Goal: Book appointment/travel/reservation

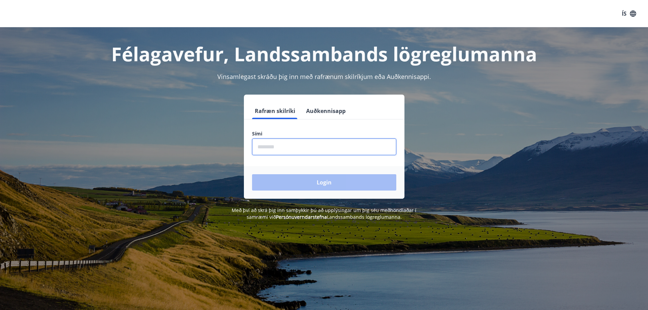
click at [292, 142] on input "phone" at bounding box center [324, 146] width 144 height 17
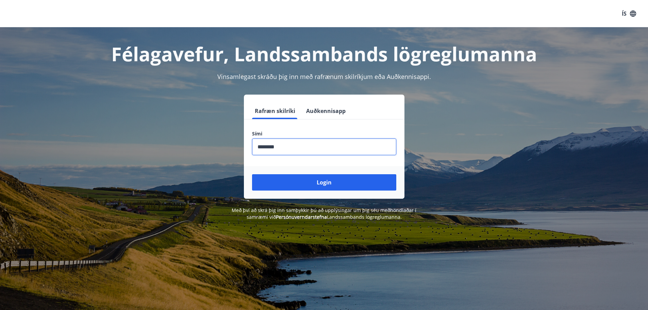
type input "********"
click at [252, 174] on button "Login" at bounding box center [324, 182] width 144 height 16
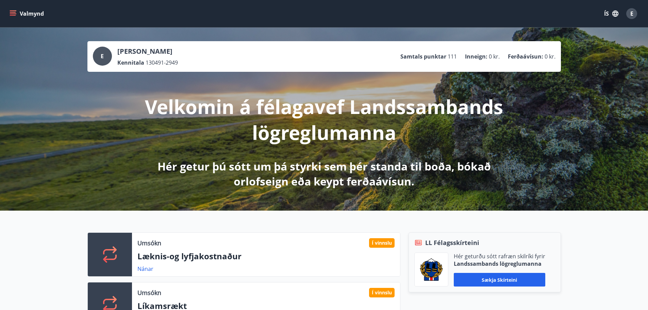
click at [15, 12] on icon "menu" at bounding box center [13, 12] width 6 height 1
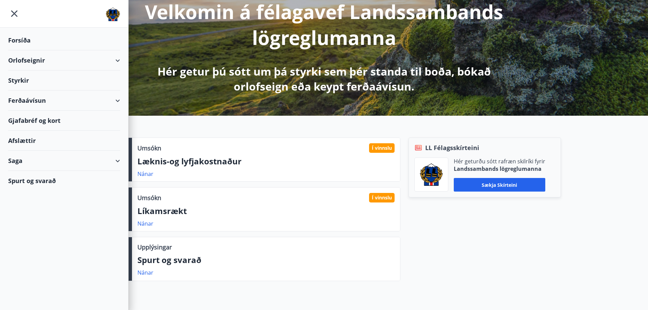
scroll to position [102, 0]
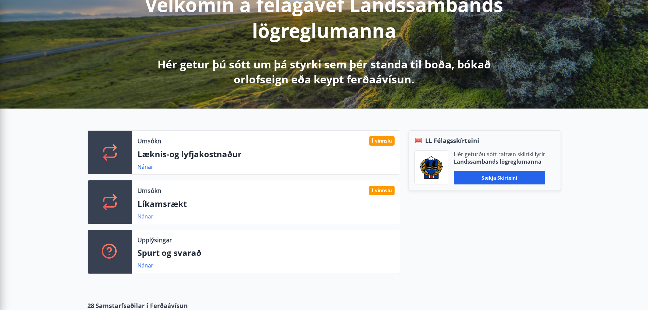
click at [145, 216] on link "Nánar" at bounding box center [145, 215] width 16 height 7
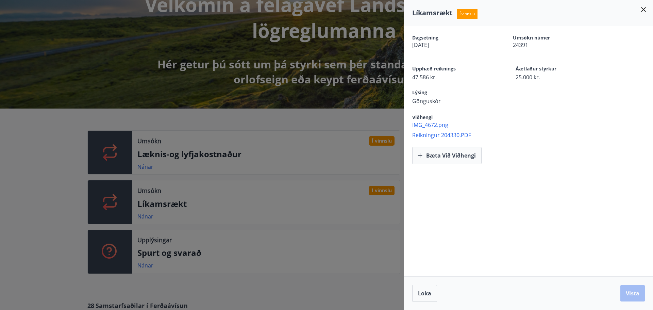
click at [312, 139] on div at bounding box center [326, 155] width 653 height 310
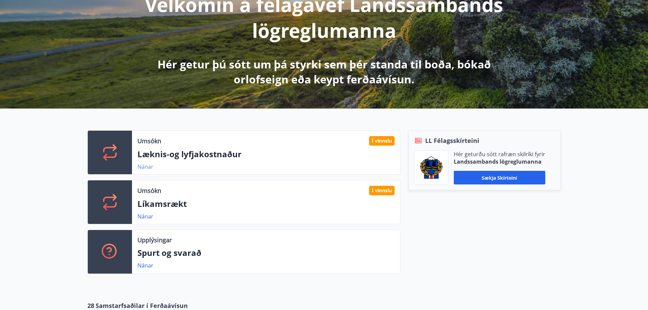
click at [147, 166] on link "Nánar" at bounding box center [145, 166] width 16 height 7
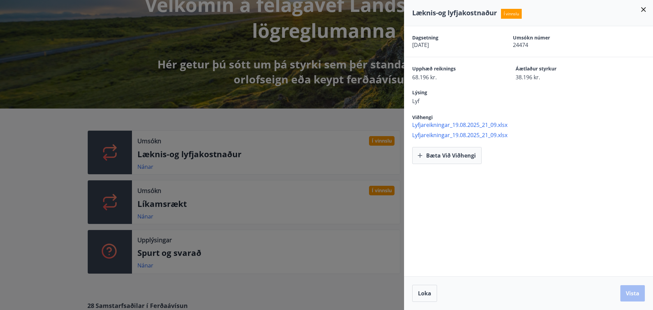
click at [287, 129] on div at bounding box center [326, 155] width 653 height 310
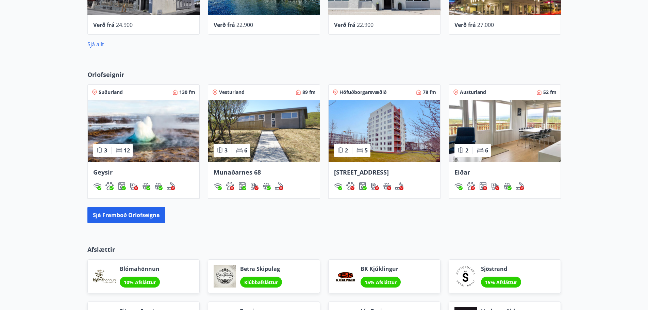
scroll to position [476, 0]
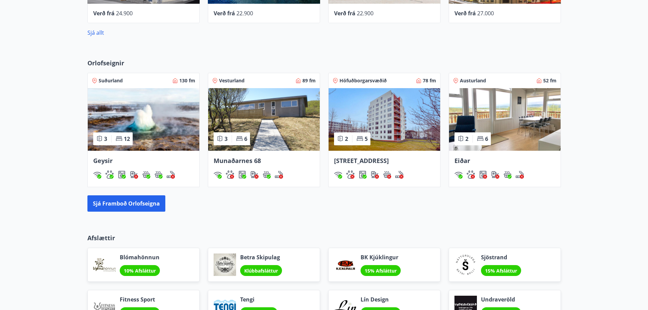
drag, startPoint x: 374, startPoint y: 133, endPoint x: 378, endPoint y: 114, distance: 19.5
click at [378, 114] on img at bounding box center [383, 119] width 111 height 63
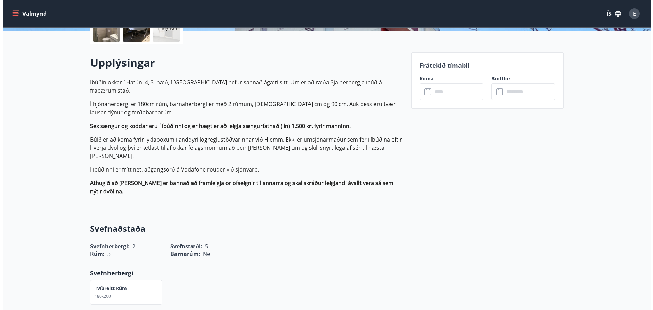
scroll to position [57, 0]
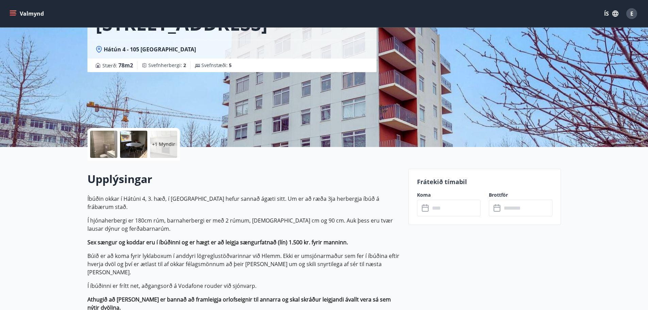
click at [166, 137] on div "+1 Myndir" at bounding box center [163, 144] width 27 height 27
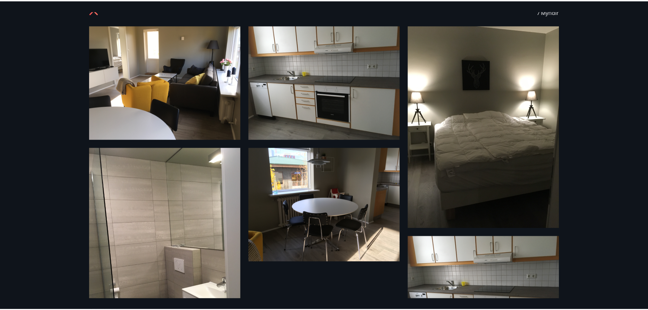
scroll to position [0, 0]
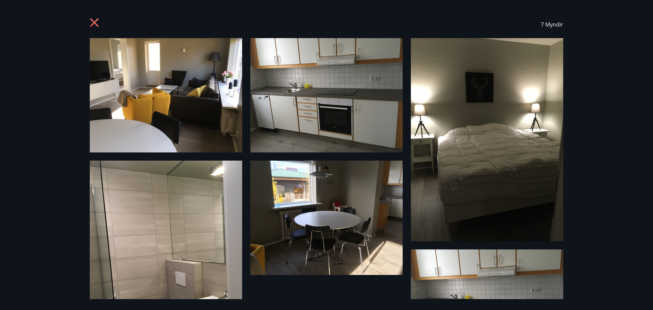
click at [93, 19] on icon at bounding box center [95, 23] width 11 height 11
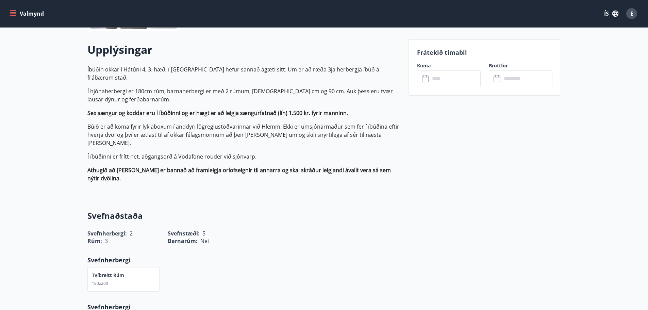
scroll to position [57, 0]
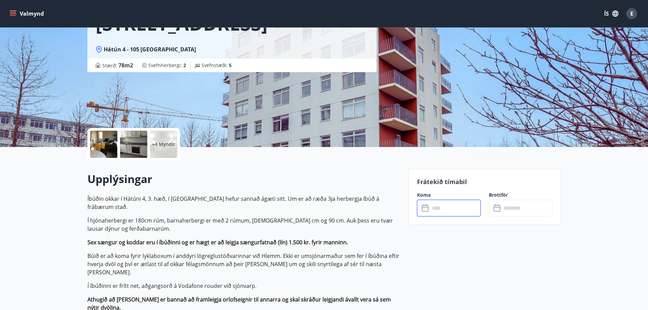
click at [439, 212] on input "text" at bounding box center [455, 208] width 51 height 17
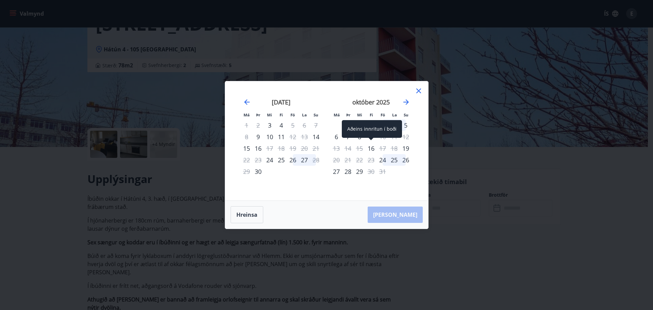
click at [372, 148] on div "16" at bounding box center [371, 148] width 12 height 12
click at [383, 148] on div "17" at bounding box center [383, 148] width 12 height 12
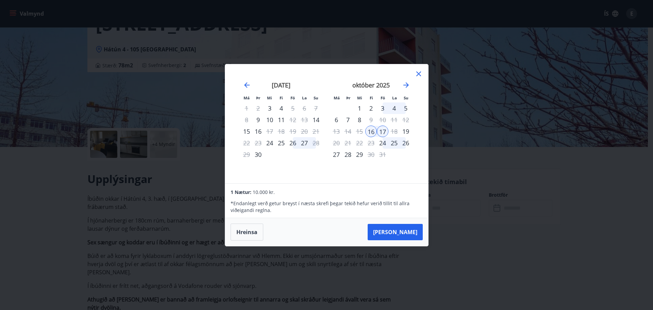
click at [420, 74] on icon at bounding box center [418, 74] width 8 height 8
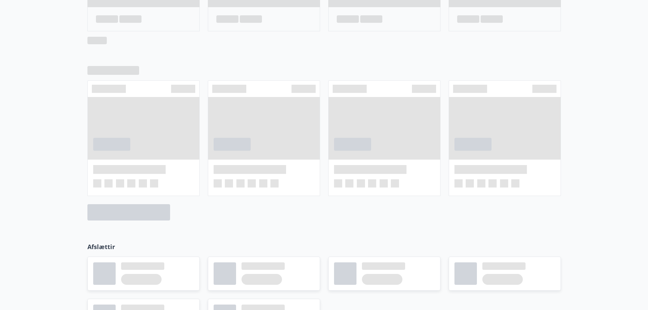
scroll to position [472, 0]
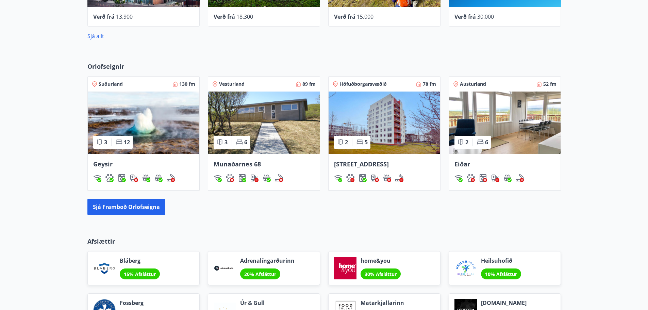
click at [169, 135] on img at bounding box center [143, 122] width 111 height 63
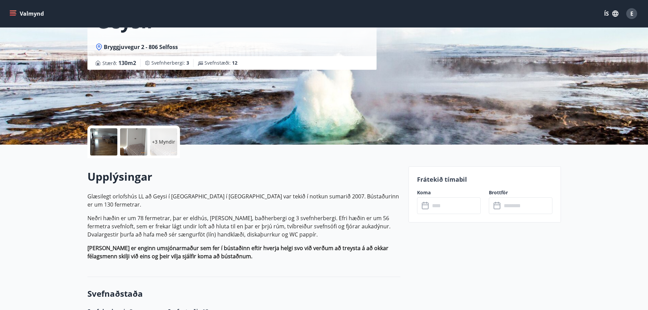
scroll to position [68, 0]
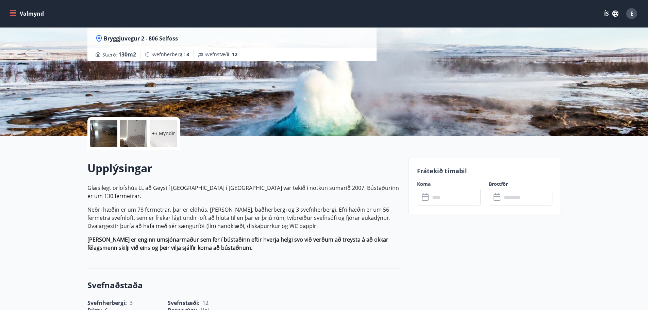
click at [460, 198] on input "text" at bounding box center [455, 197] width 51 height 17
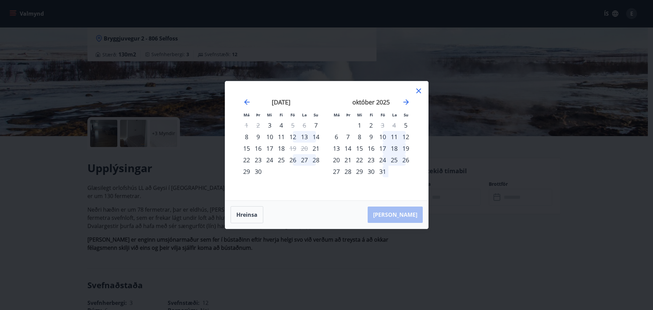
click at [382, 148] on div "17" at bounding box center [383, 148] width 12 height 12
click at [405, 149] on div "19" at bounding box center [406, 148] width 12 height 12
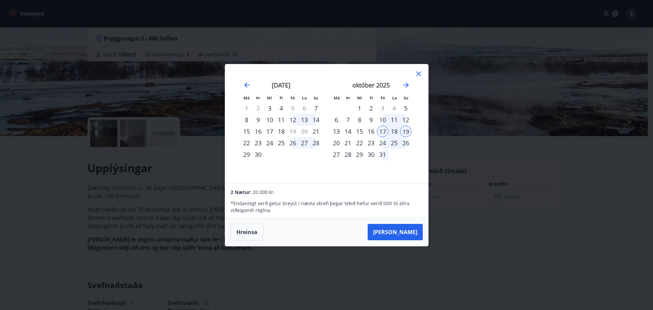
click at [381, 130] on div "17" at bounding box center [383, 131] width 12 height 12
click at [370, 131] on div "16" at bounding box center [371, 131] width 12 height 12
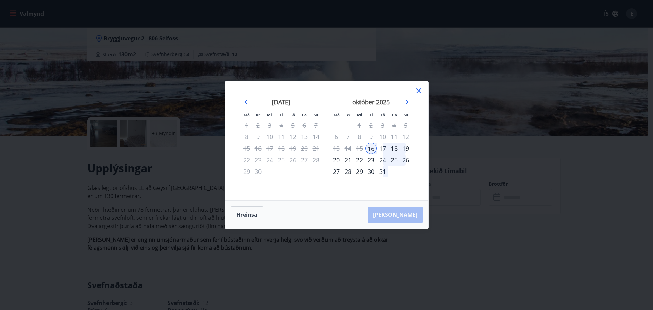
click at [381, 150] on div "17" at bounding box center [383, 148] width 12 height 12
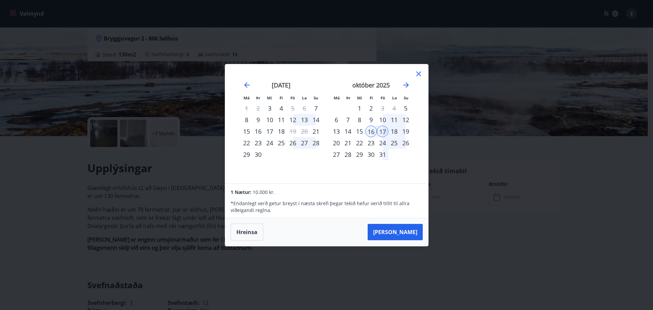
click at [372, 133] on div "16" at bounding box center [371, 131] width 12 height 12
click at [393, 132] on div "18" at bounding box center [394, 131] width 12 height 12
click at [394, 131] on div "18" at bounding box center [394, 131] width 12 height 12
click at [248, 230] on button "Hreinsa" at bounding box center [246, 231] width 33 height 17
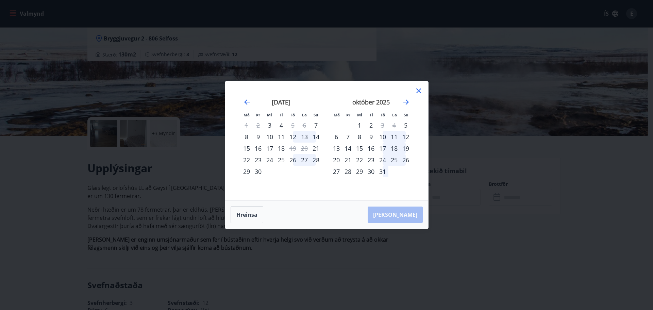
click at [373, 151] on div "16" at bounding box center [371, 148] width 12 height 12
click at [394, 150] on div "18" at bounding box center [394, 148] width 12 height 12
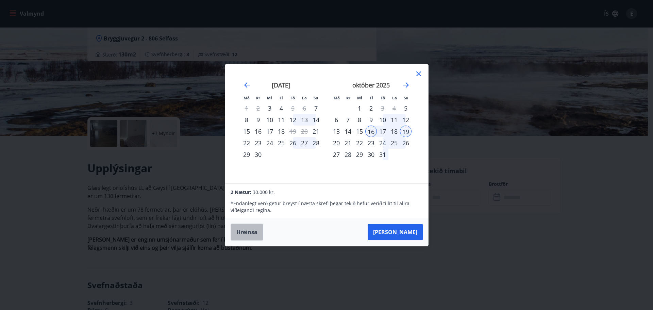
click at [252, 233] on button "Hreinsa" at bounding box center [246, 231] width 33 height 17
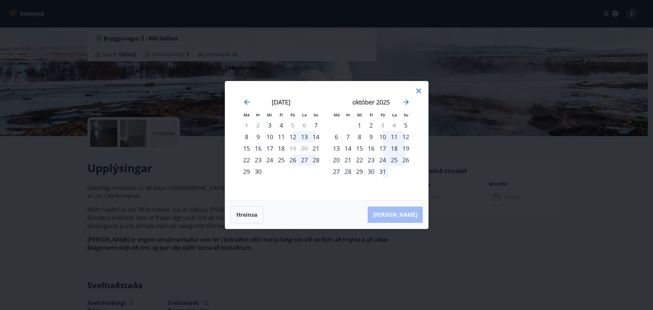
click at [372, 148] on div "16" at bounding box center [371, 148] width 12 height 12
click at [383, 148] on div "17" at bounding box center [383, 148] width 12 height 12
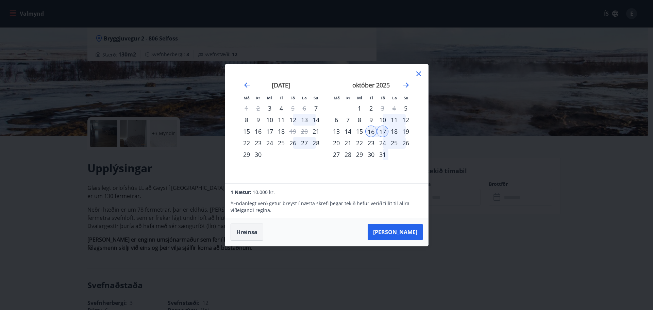
click at [256, 237] on button "Hreinsa" at bounding box center [246, 231] width 33 height 17
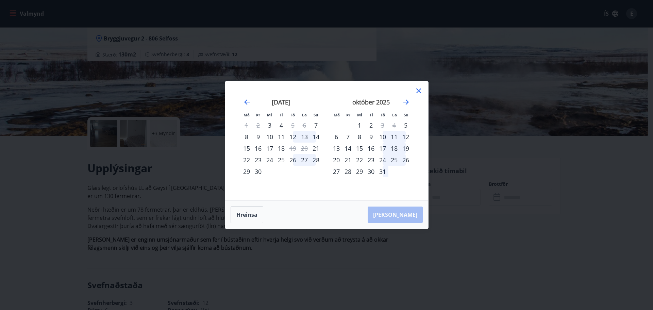
click at [419, 91] on icon at bounding box center [418, 91] width 8 height 8
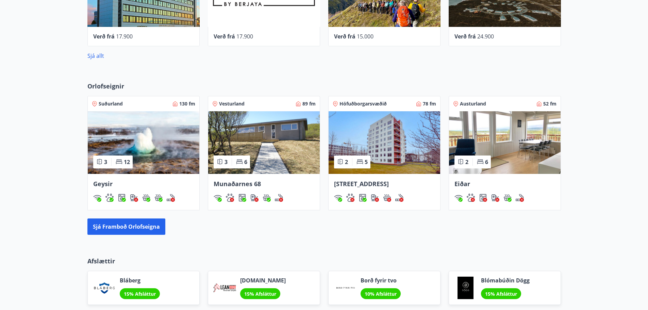
scroll to position [452, 0]
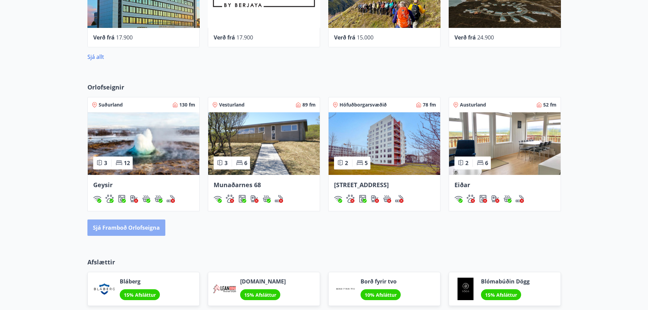
click at [140, 230] on button "Sjá framboð orlofseigna" at bounding box center [126, 227] width 78 height 16
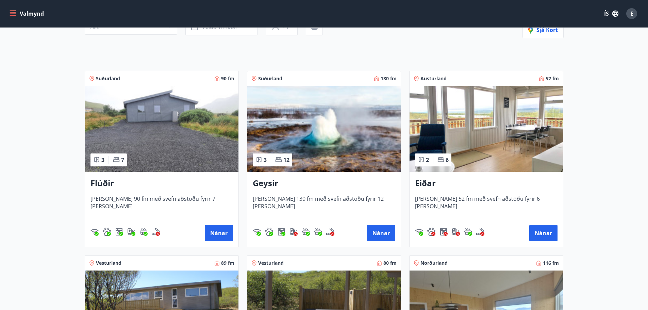
scroll to position [136, 0]
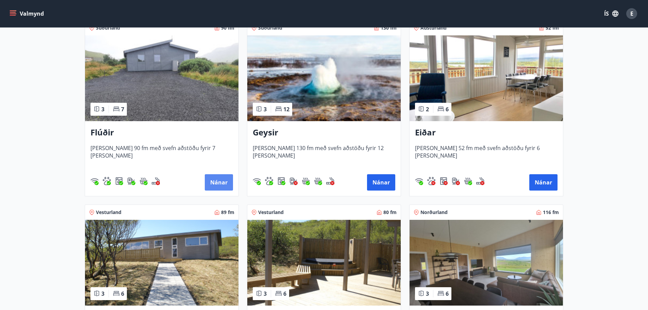
click at [219, 181] on button "Nánar" at bounding box center [219, 182] width 28 height 16
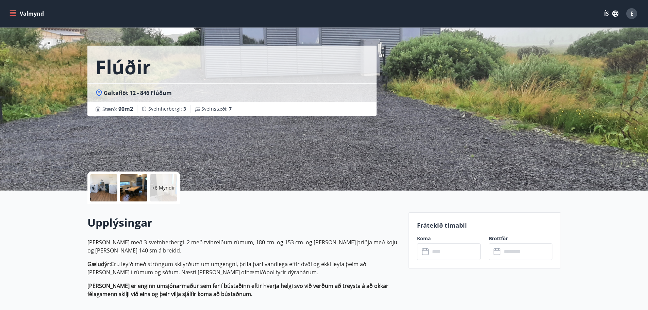
scroll to position [68, 0]
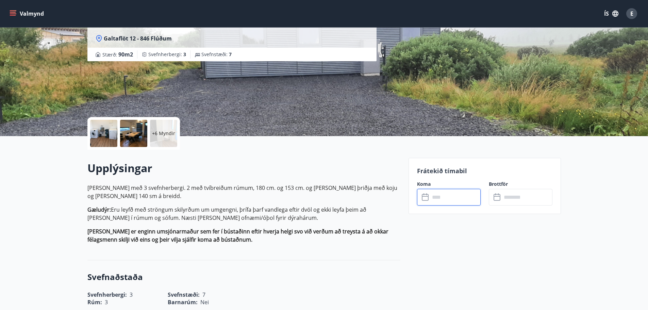
click at [452, 196] on input "text" at bounding box center [455, 197] width 51 height 17
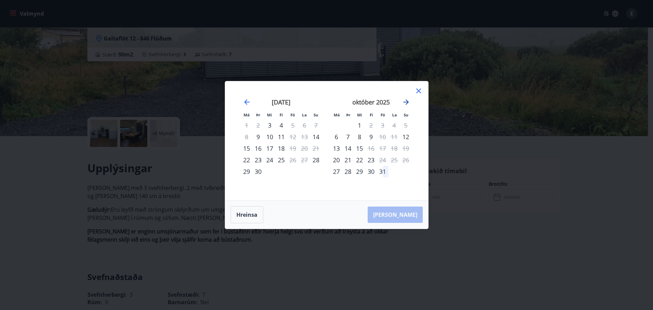
click at [408, 101] on icon "Move forward to switch to the next month." at bounding box center [405, 101] width 5 height 5
click at [491, 183] on div "Má Þr Mi Fi Fö La Su Má Þr Mi Fi Fö La Su [DATE] 1 2 3 4 5 6 7 8 9 10 11 12 13 …" at bounding box center [326, 155] width 653 height 310
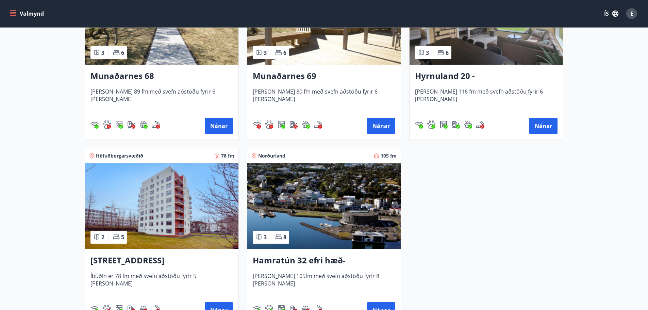
scroll to position [379, 0]
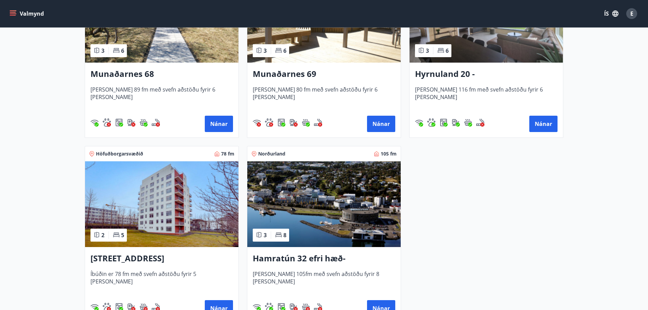
click at [459, 244] on div "Suðurland 90 fm 3 7 Flúðir [PERSON_NAME] 90 fm með svefn aðstöðu fyrir 7 [PERSO…" at bounding box center [319, 45] width 487 height 553
